Goal: Information Seeking & Learning: Stay updated

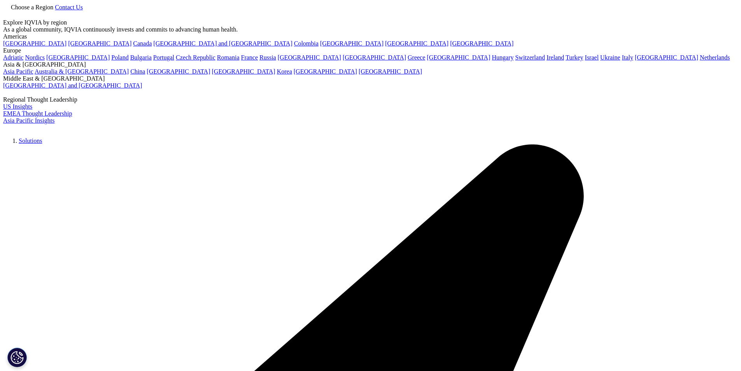
scroll to position [220, 0]
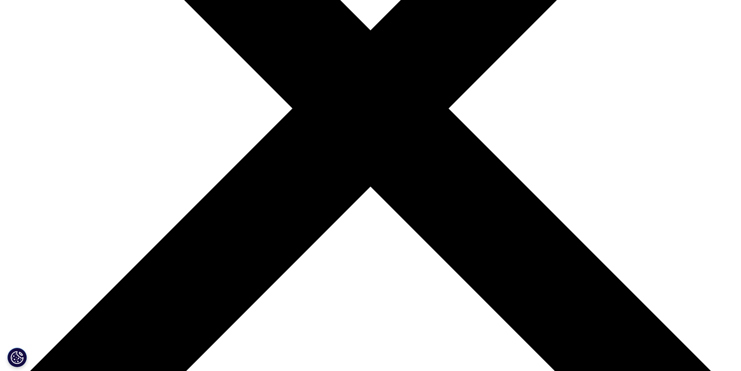
scroll to position [337, 0]
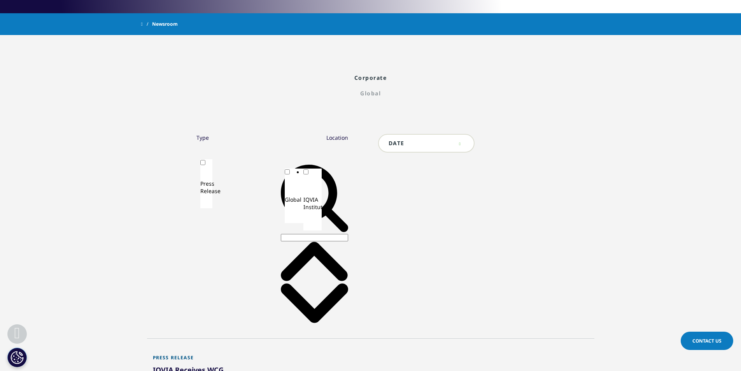
click at [196, 134] on div "Type" at bounding box center [202, 137] width 12 height 7
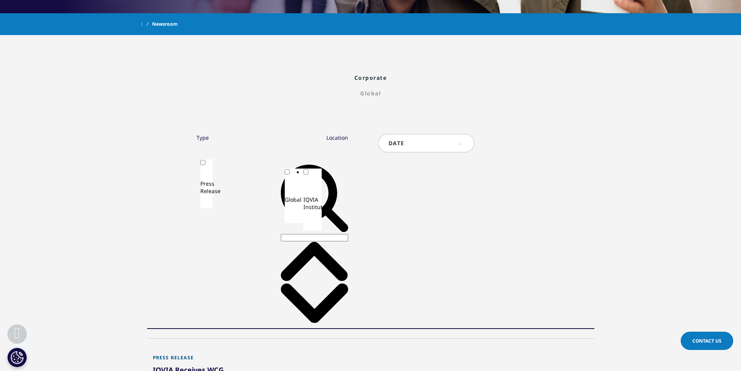
click at [200, 159] on div "Toggle Press Release 294" at bounding box center [206, 177] width 12 height 36
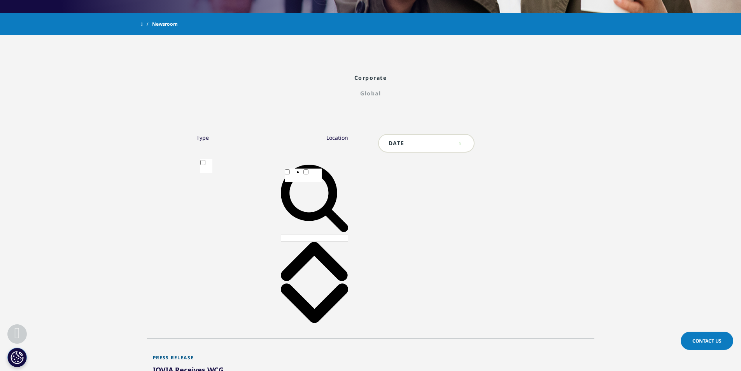
click at [257, 89] on link "Global" at bounding box center [370, 92] width 459 height 7
click at [267, 89] on link "Global" at bounding box center [370, 92] width 459 height 7
